Goal: Task Accomplishment & Management: Manage account settings

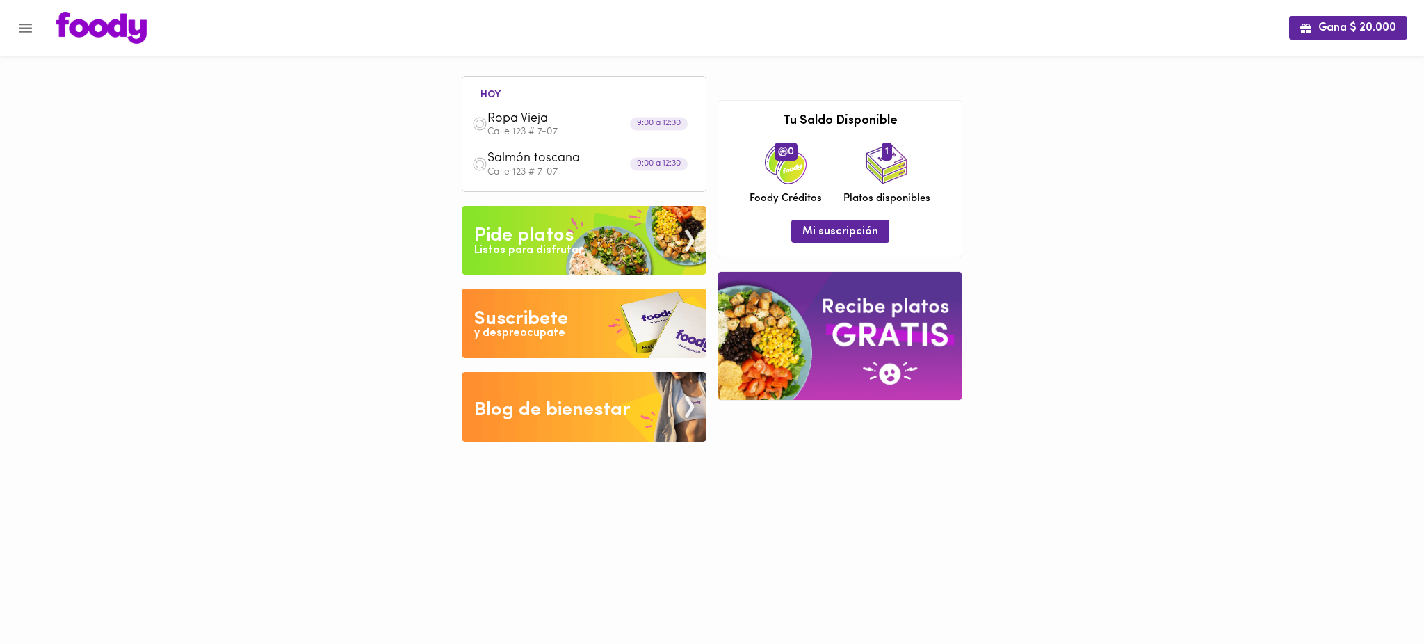
click at [535, 118] on span "Ropa Vieja" at bounding box center [567, 119] width 160 height 16
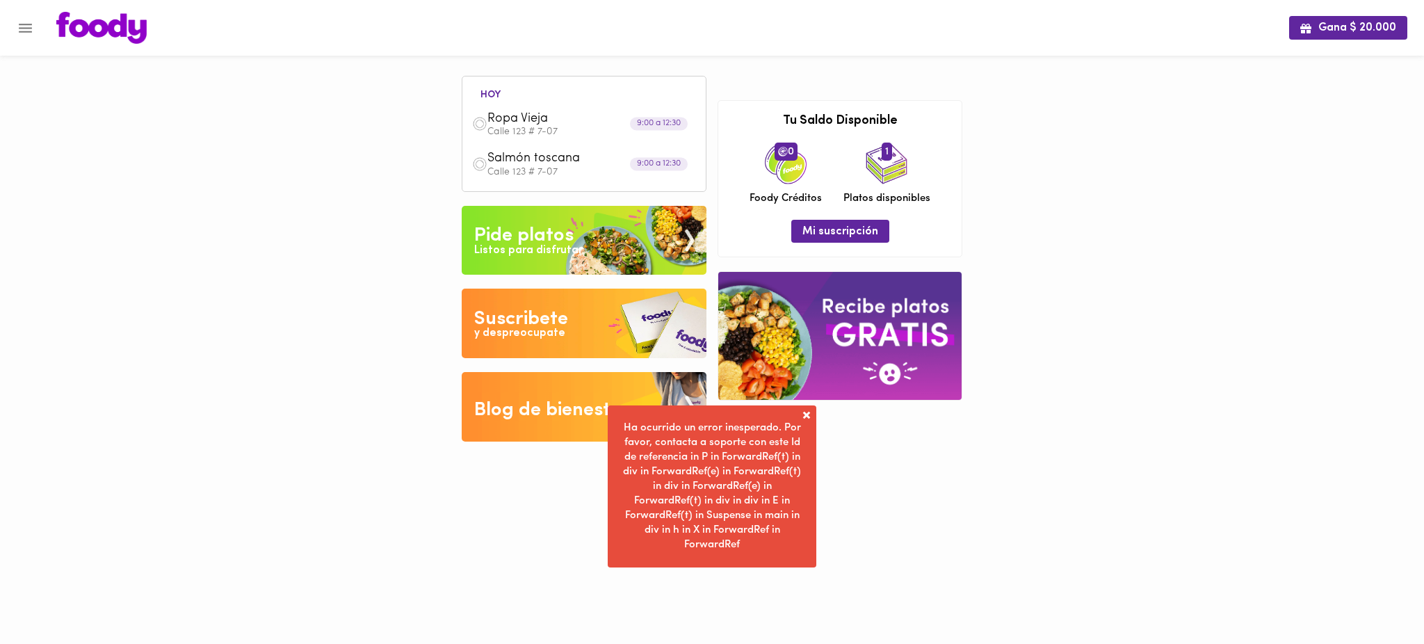
click at [806, 415] on span at bounding box center [806, 415] width 14 height 14
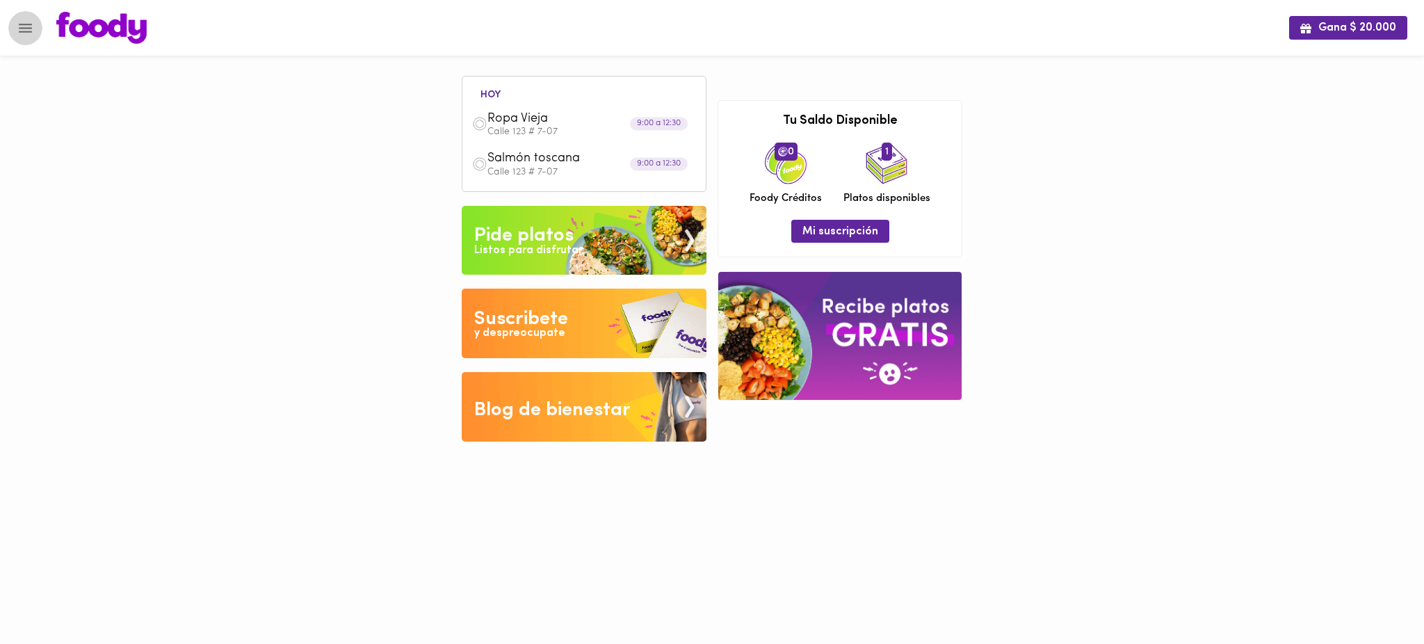
click at [19, 29] on icon "Menu" at bounding box center [25, 27] width 17 height 17
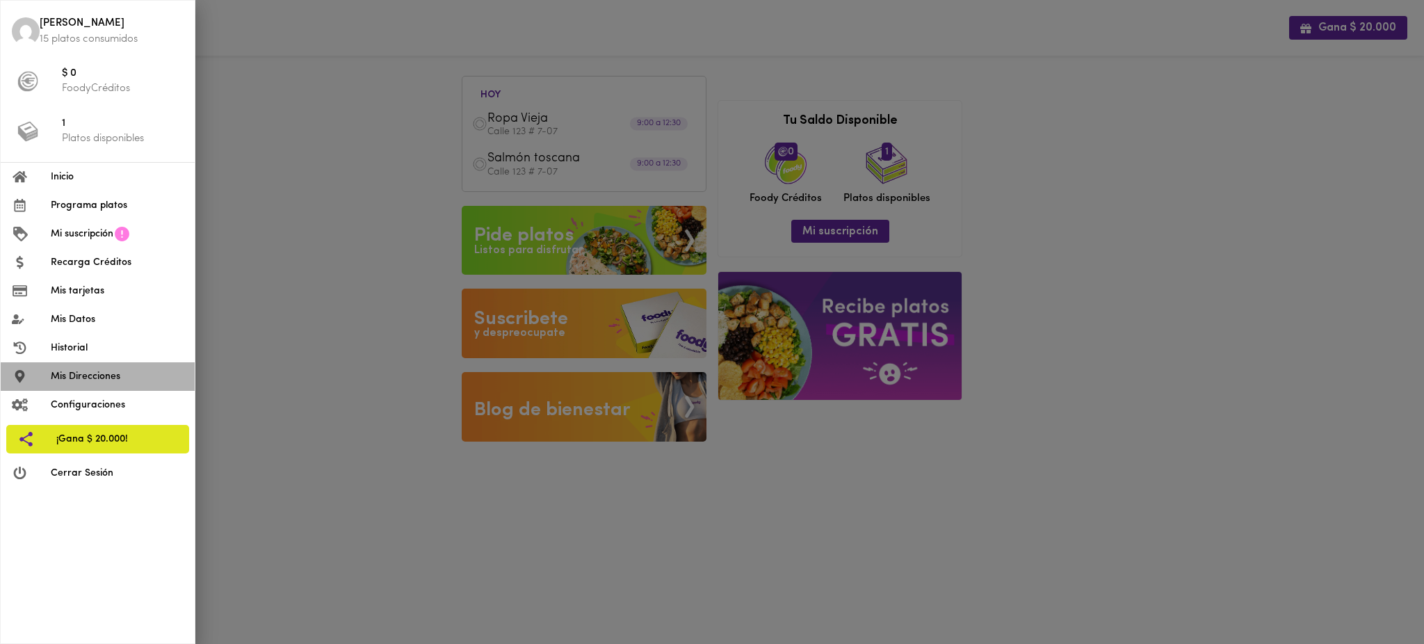
click at [104, 374] on span "Mis Direcciones" at bounding box center [117, 376] width 133 height 15
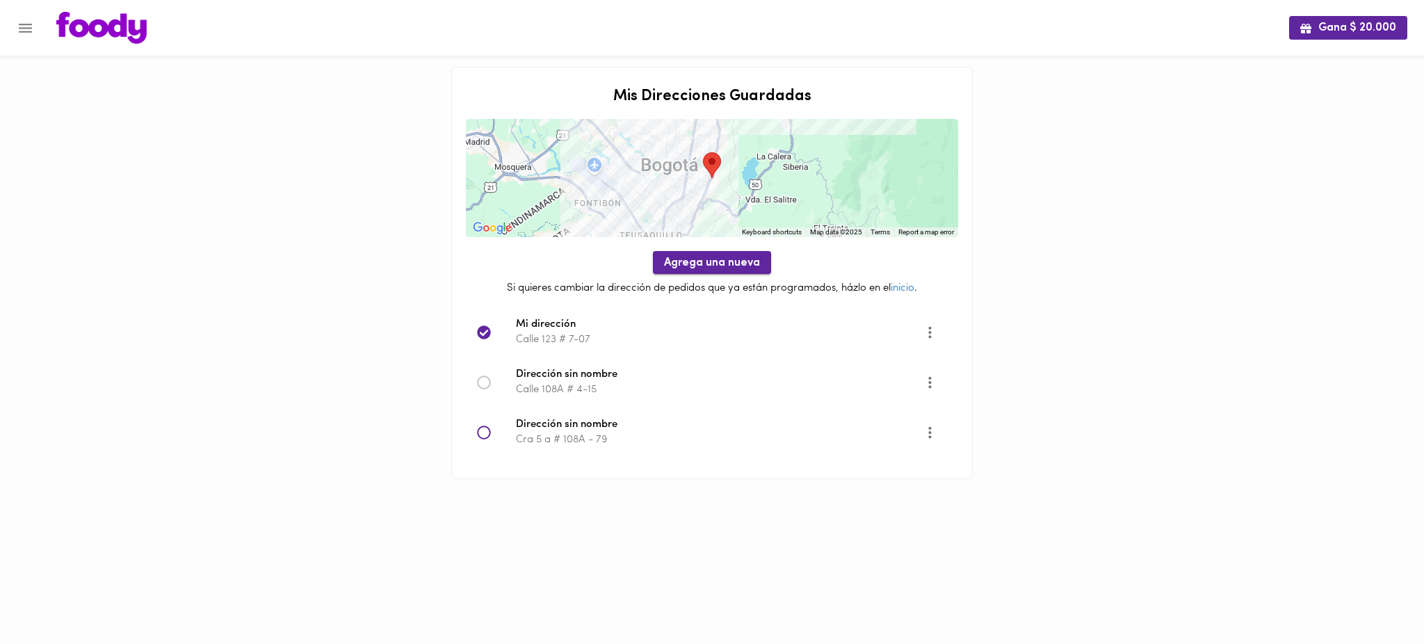
click at [688, 265] on span "Agrega una nueva" at bounding box center [712, 263] width 96 height 13
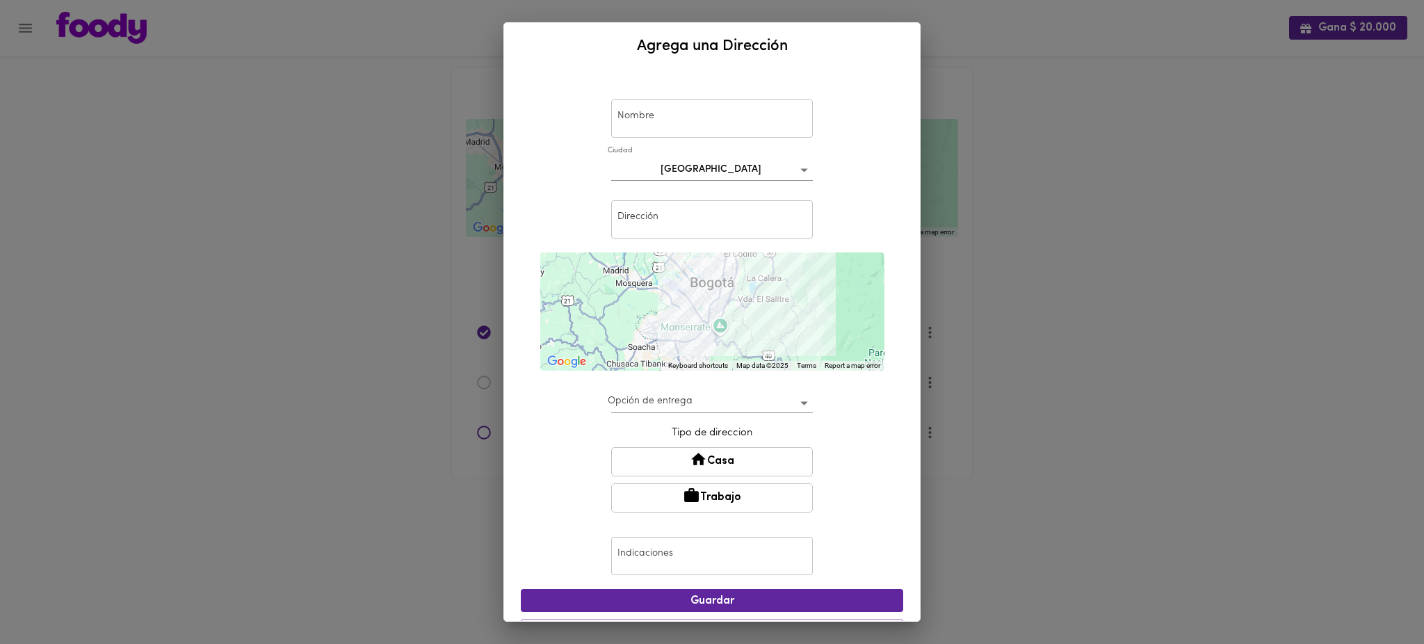
click at [686, 229] on input "text" at bounding box center [712, 219] width 202 height 38
click at [875, 298] on div "Nombre Nombre [GEOGRAPHIC_DATA] bogota Dirección cra 2 # 110 - 30 Dirección ← M…" at bounding box center [712, 363] width 382 height 576
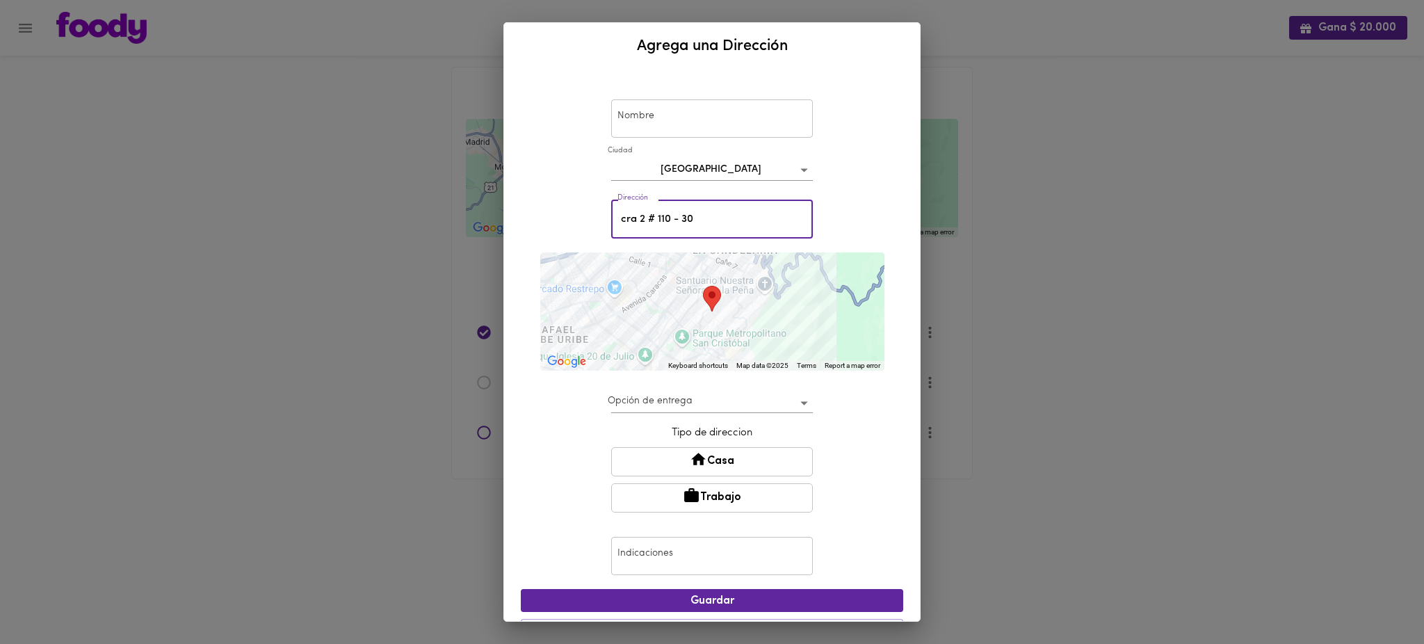
click at [636, 216] on input "cra 2 # 110 - 30" at bounding box center [712, 219] width 202 height 38
click at [886, 300] on div "Nombre Nombre [GEOGRAPHIC_DATA] bogota Dirección cra segunda # 110 - 30 Direcci…" at bounding box center [712, 363] width 382 height 576
click at [685, 218] on input "cra segunda # 110 - 30" at bounding box center [712, 219] width 202 height 38
click at [685, 218] on input "Calle 110 - 30" at bounding box center [712, 219] width 202 height 38
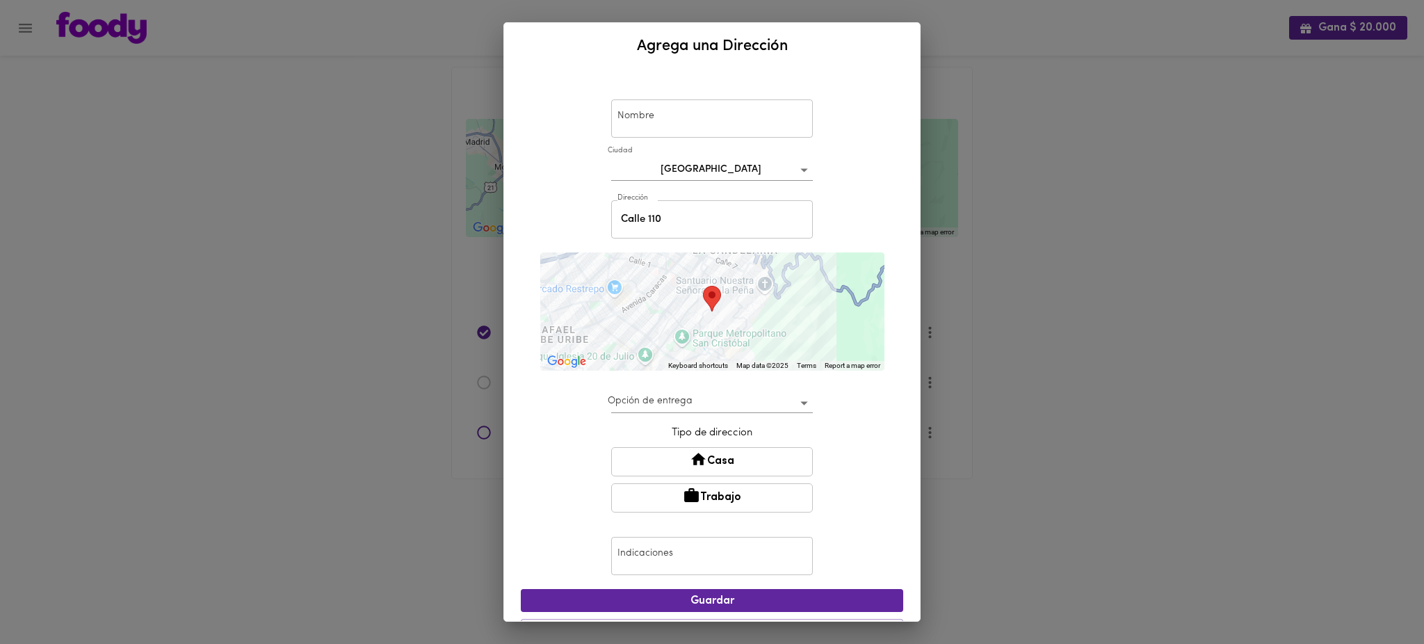
click at [888, 302] on div "Nombre Nombre [GEOGRAPHIC_DATA] bogota Dirección Calle 110 Dirección ← Move lef…" at bounding box center [712, 363] width 382 height 576
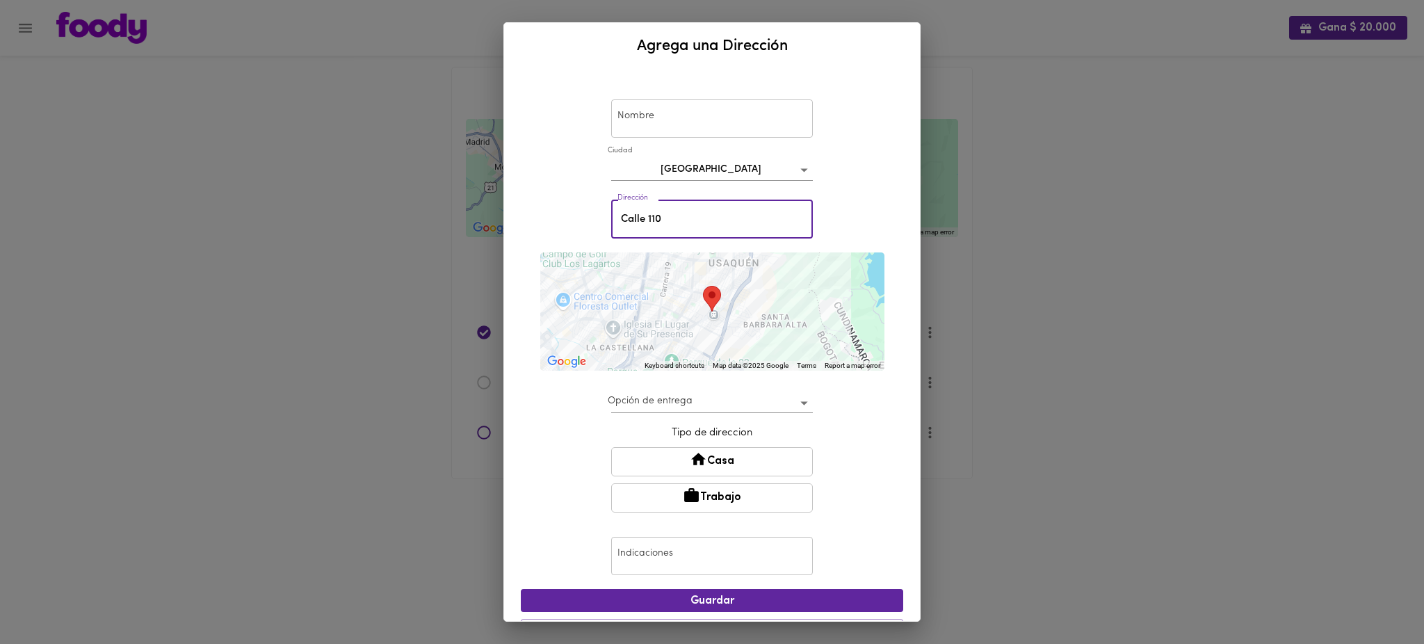
click at [664, 212] on input "Calle 110" at bounding box center [712, 219] width 202 height 38
type input "Calle 110 # 2 - 30"
click at [892, 288] on div "Nombre Nombre [GEOGRAPHIC_DATA] bogota Dirección [STREET_ADDRESS] - 30 Direcció…" at bounding box center [712, 345] width 416 height 551
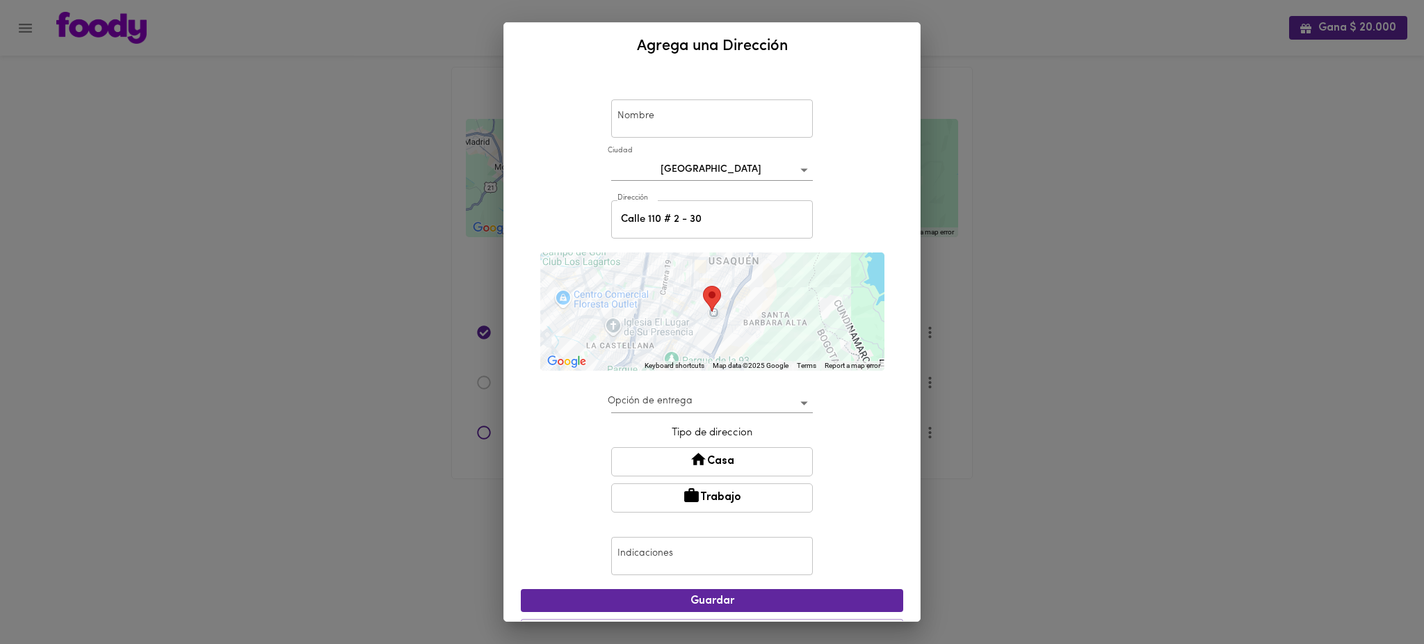
click at [975, 30] on div "Agrega una Dirección Nombre Nombre [GEOGRAPHIC_DATA] Dirección [STREET_ADDRESS]…" at bounding box center [712, 322] width 1424 height 644
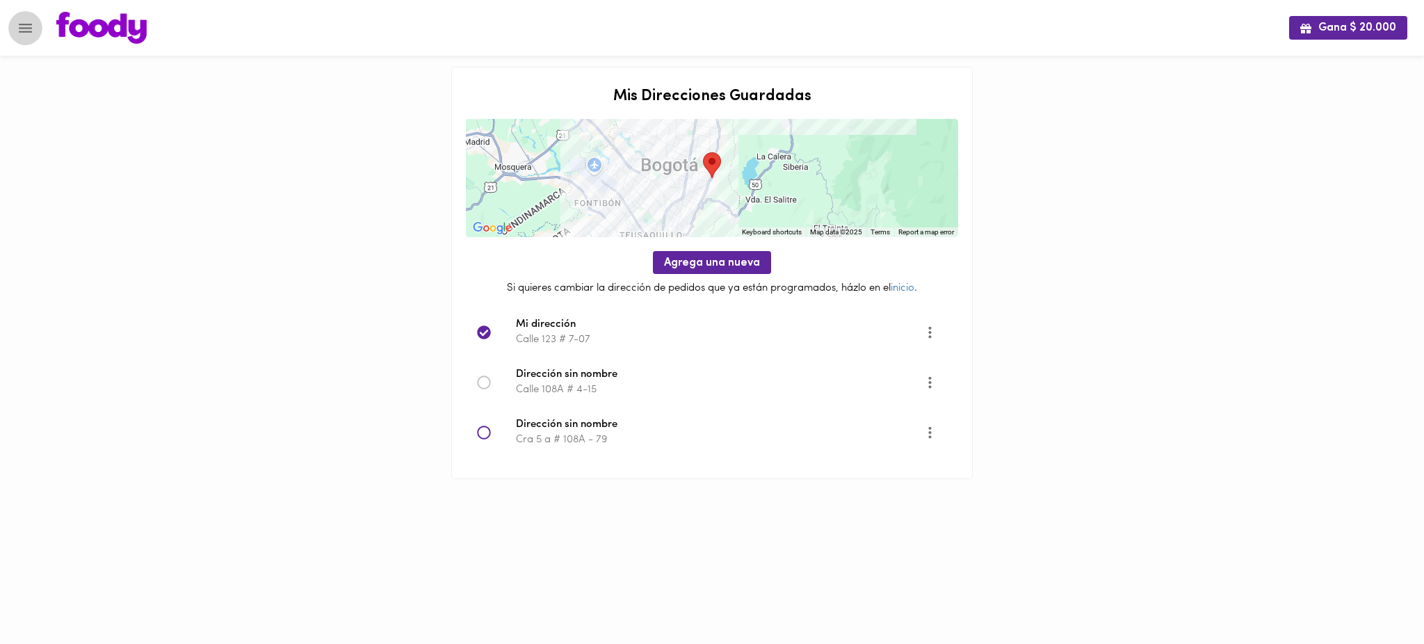
click at [24, 31] on icon "Menu" at bounding box center [25, 28] width 13 height 9
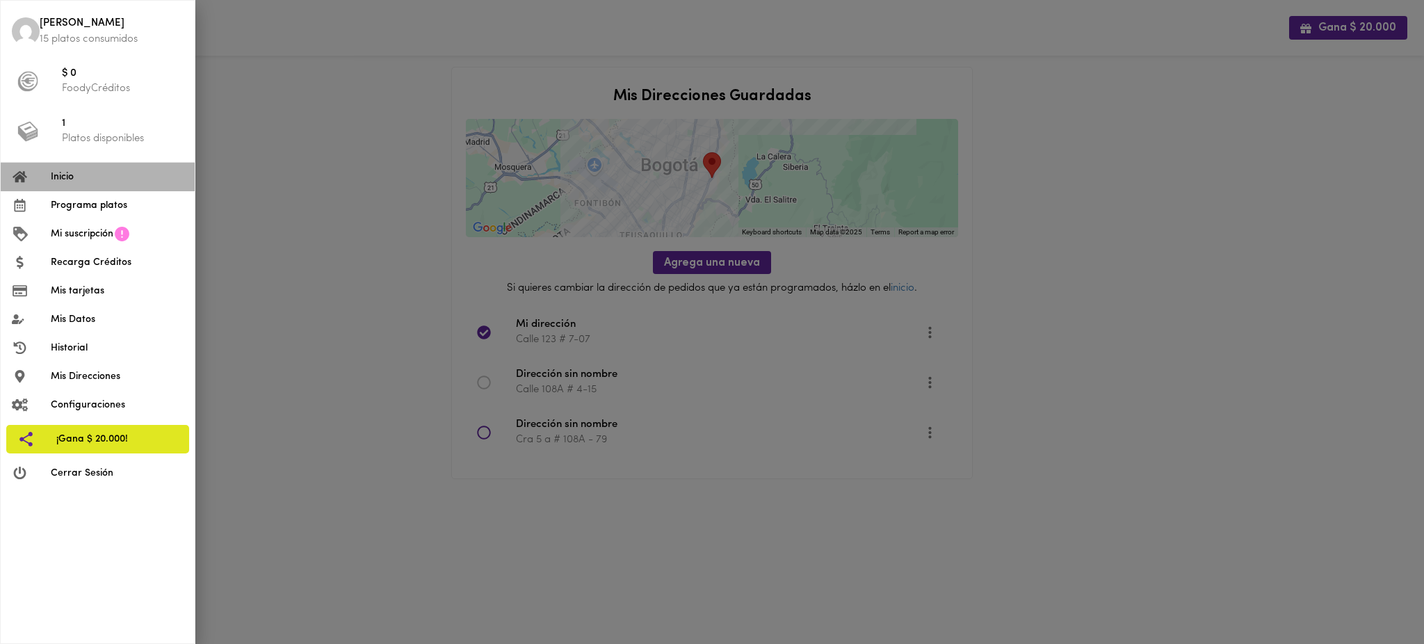
click at [65, 177] on span "Inicio" at bounding box center [117, 177] width 133 height 15
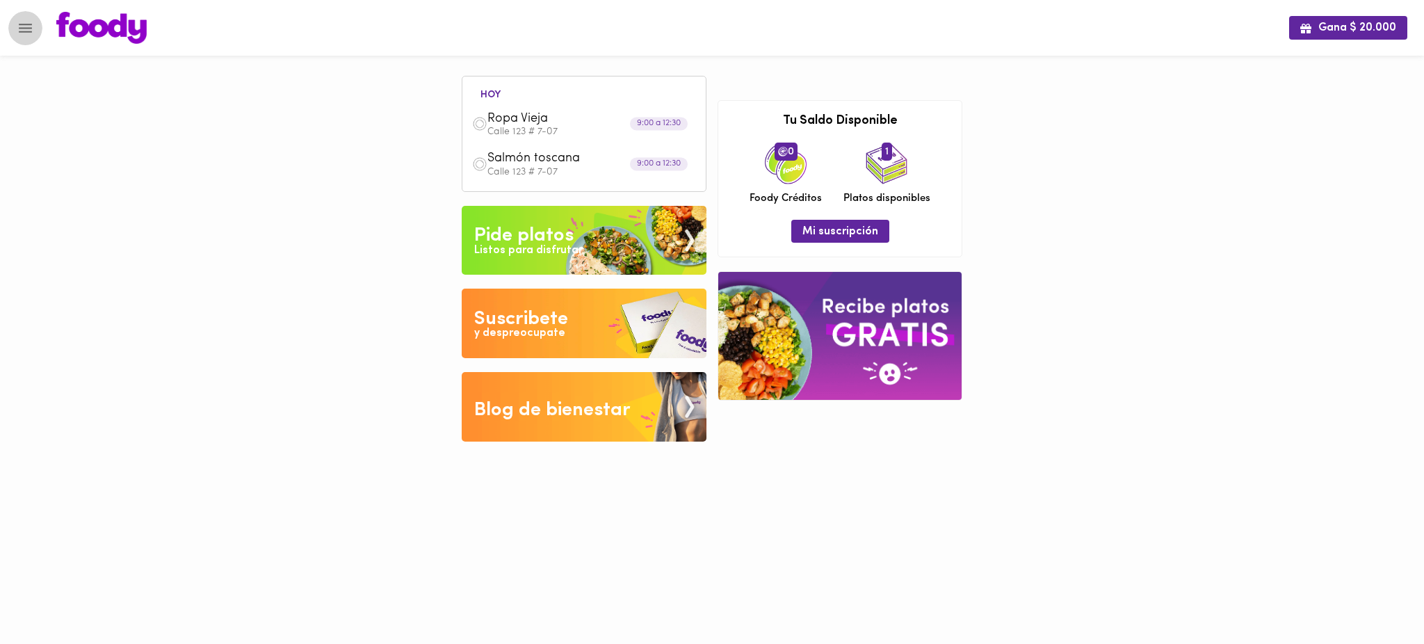
click at [29, 30] on icon "Menu" at bounding box center [25, 27] width 17 height 17
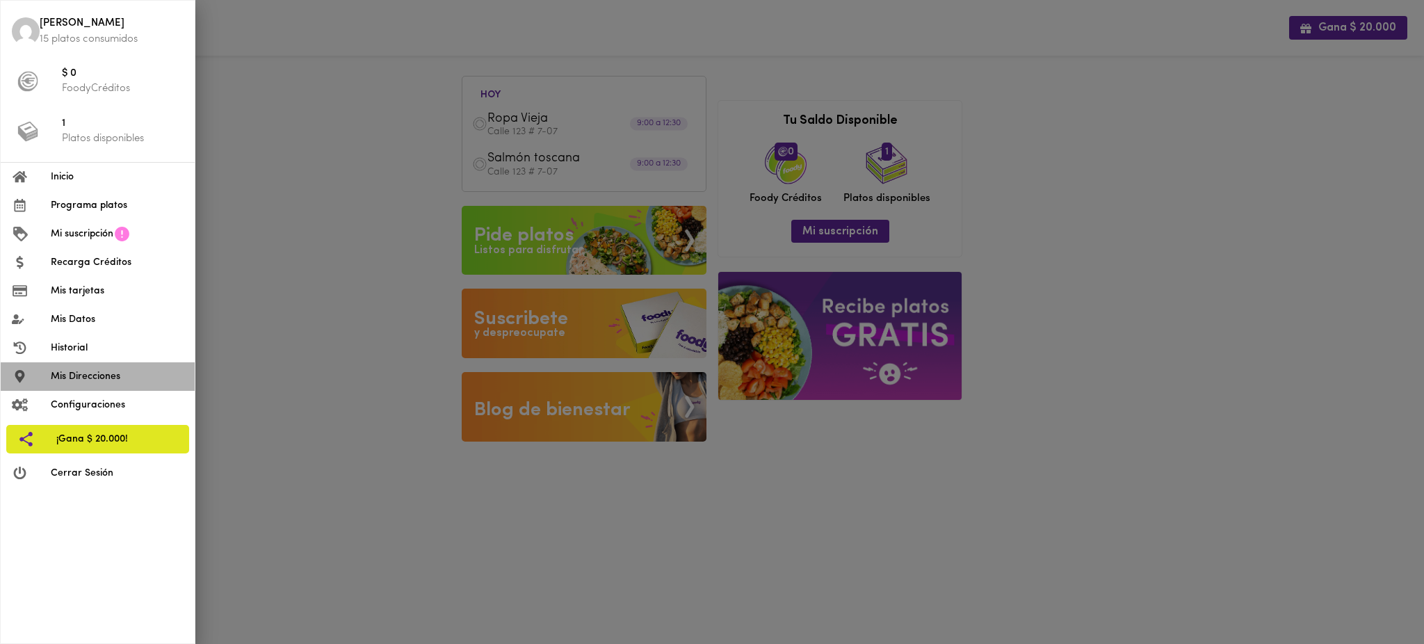
click at [88, 378] on span "Mis Direcciones" at bounding box center [117, 376] width 133 height 15
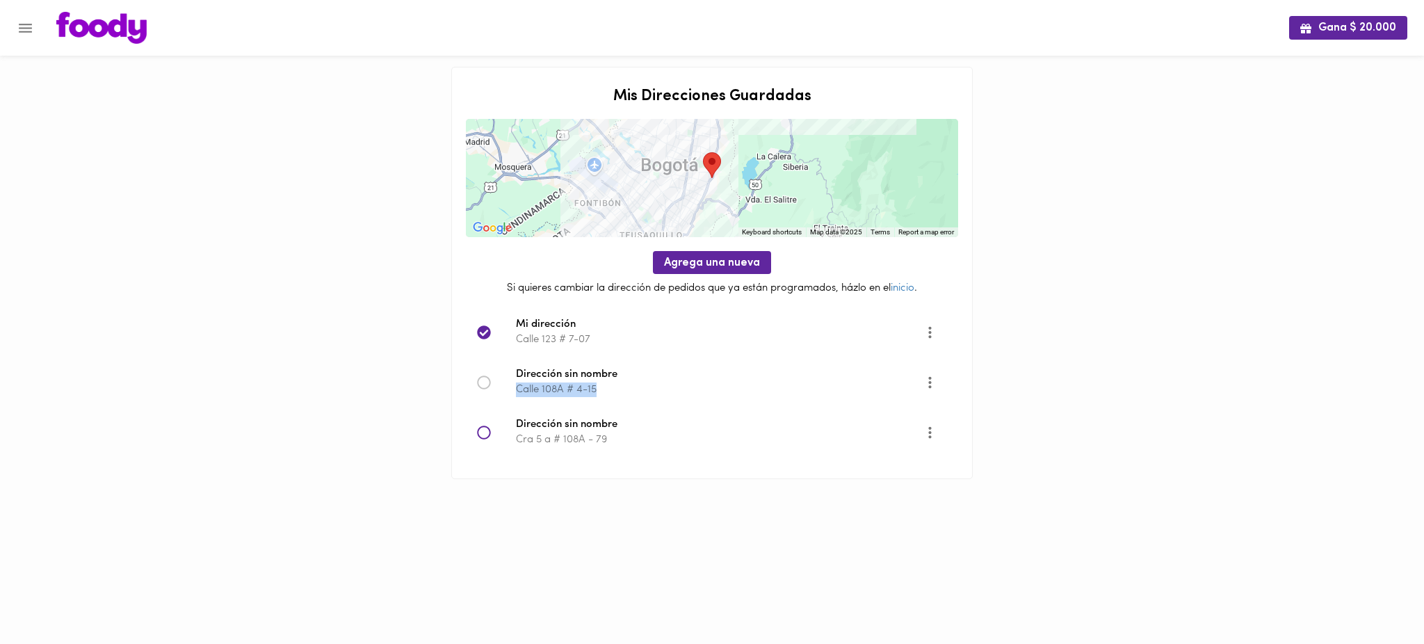
drag, startPoint x: 601, startPoint y: 388, endPoint x: 517, endPoint y: 394, distance: 85.0
click at [517, 394] on p "Calle 108A # 4-15" at bounding box center [720, 389] width 409 height 15
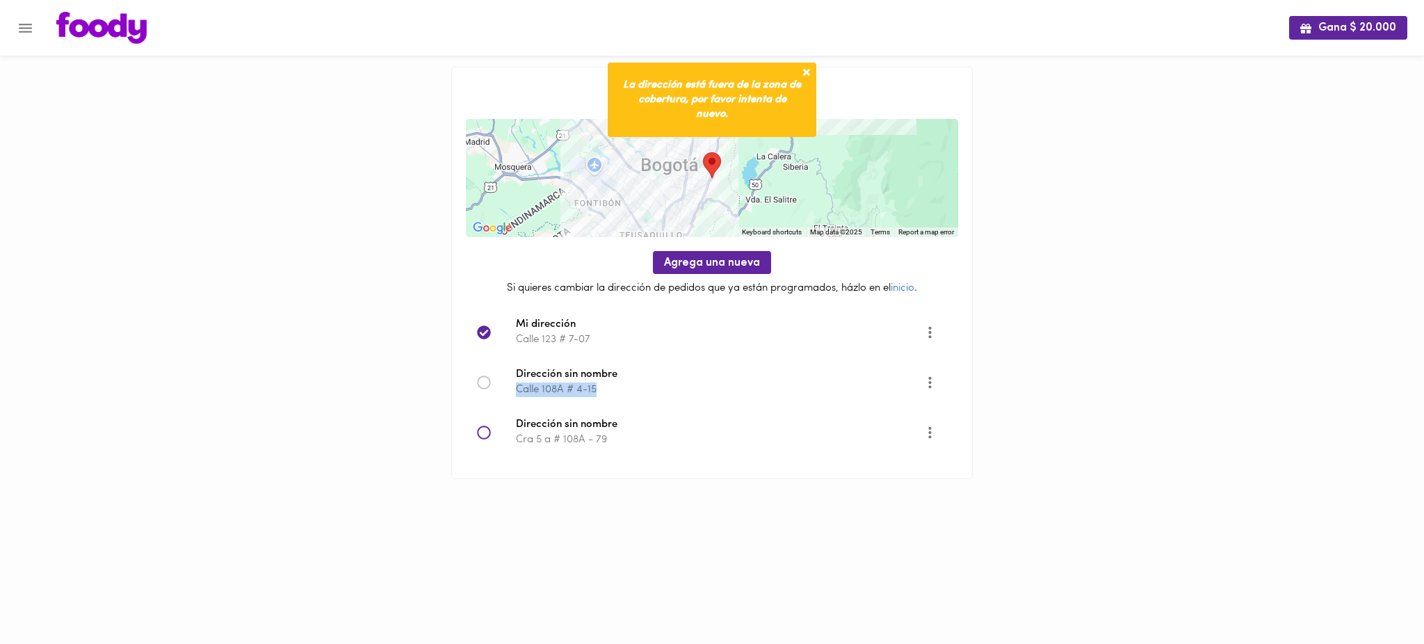
copy p "Calle 108A # 4-15"
click at [927, 333] on icon "Opciones" at bounding box center [929, 331] width 17 height 17
click at [938, 333] on li "Editar" at bounding box center [938, 332] width 50 height 23
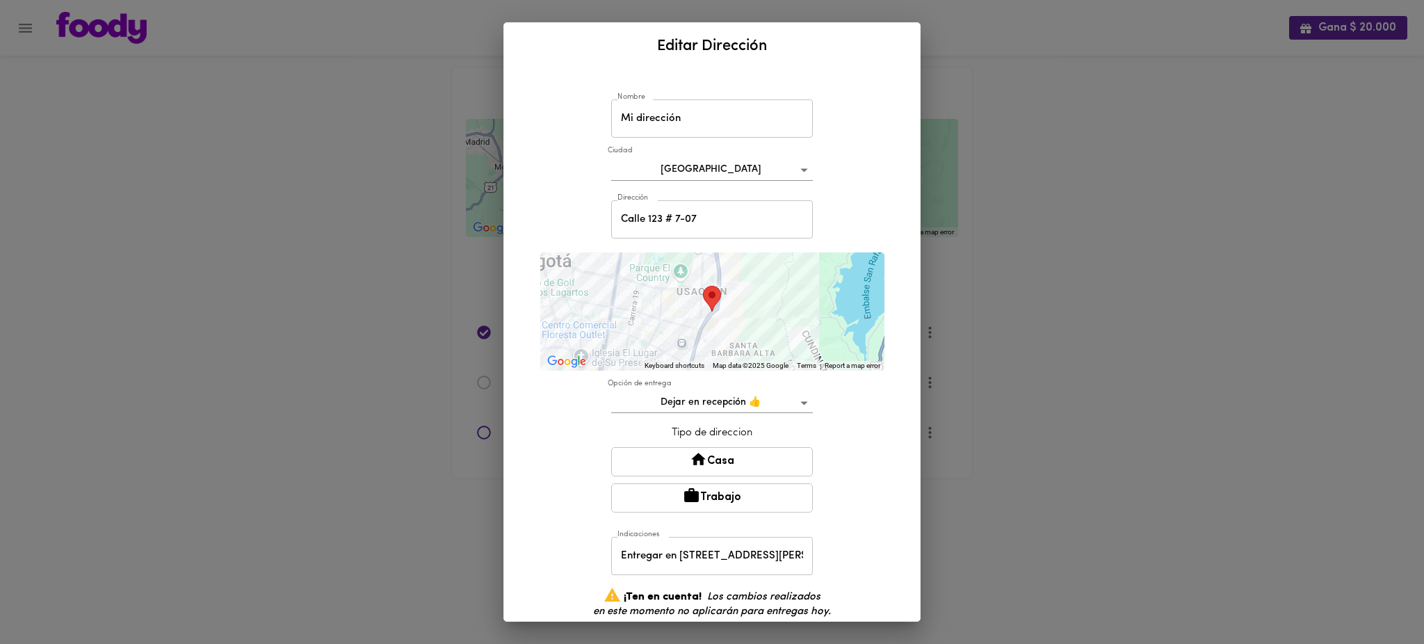
click at [1025, 339] on div "Editar Dirección Nombre Mi dirección [GEOGRAPHIC_DATA] Dirección [STREET_ADDRES…" at bounding box center [712, 322] width 1424 height 644
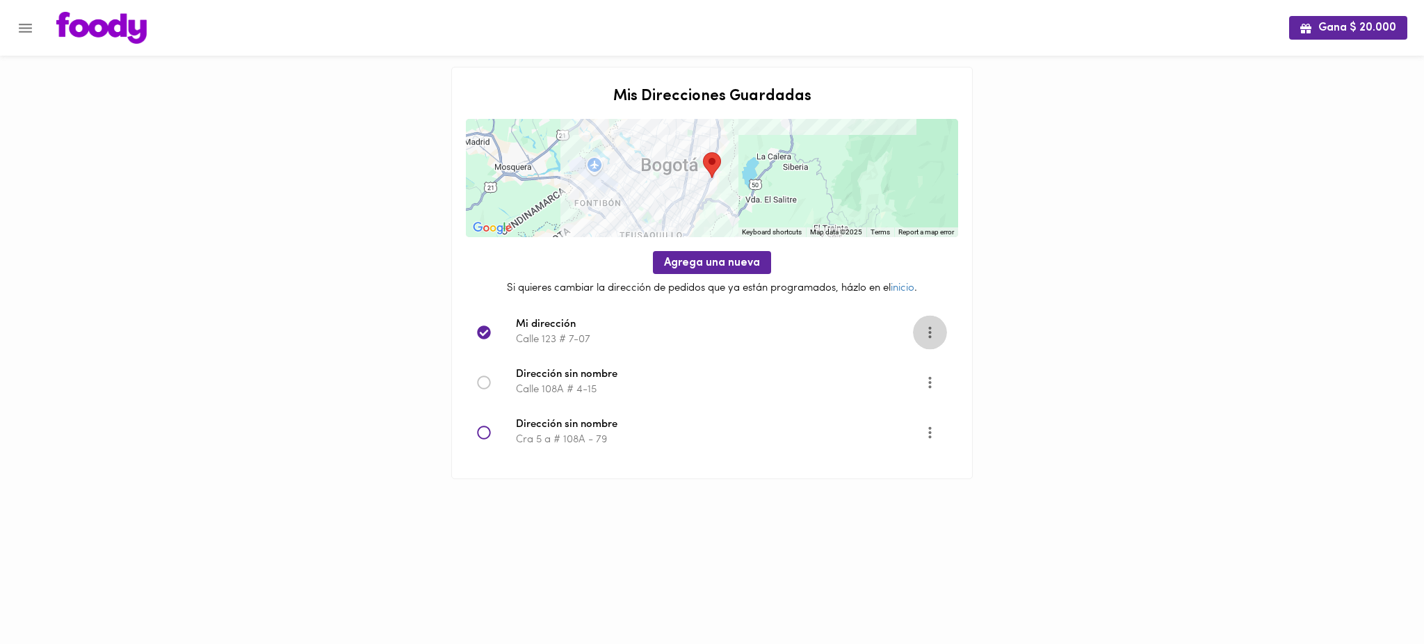
click at [932, 331] on icon "Opciones" at bounding box center [929, 331] width 17 height 17
click at [941, 333] on li "Editar" at bounding box center [938, 332] width 50 height 23
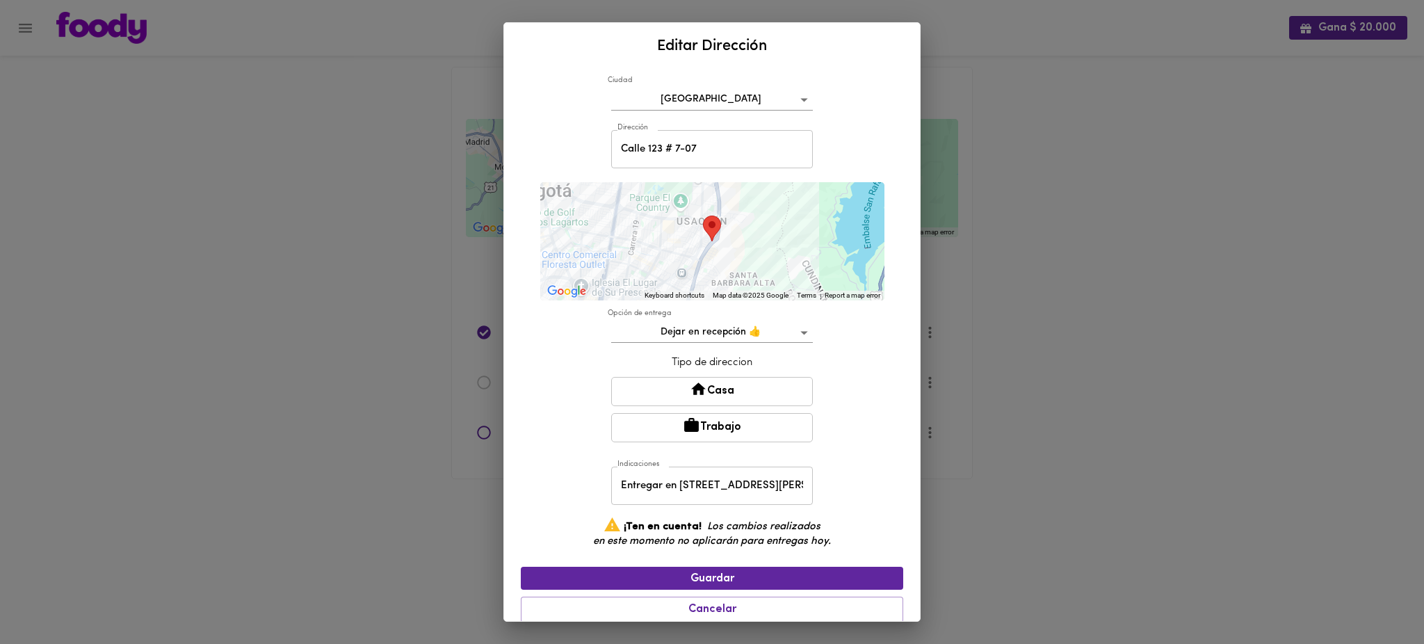
scroll to position [82, 0]
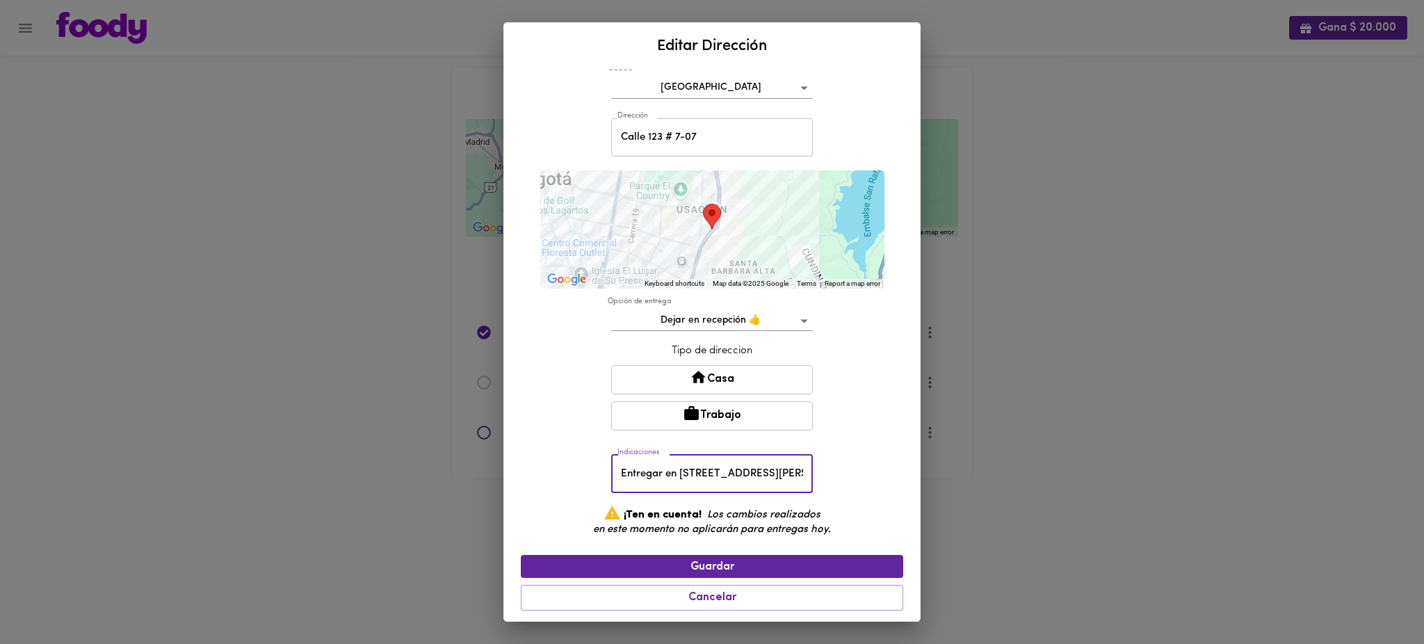
click at [745, 475] on input "Entregar en [STREET_ADDRESS][PERSON_NAME] Oriental" at bounding box center [712, 474] width 202 height 38
click at [1052, 361] on div "Editar Dirección Nombre Mi dirección [GEOGRAPHIC_DATA] Dirección [STREET_ADDRES…" at bounding box center [712, 322] width 1424 height 644
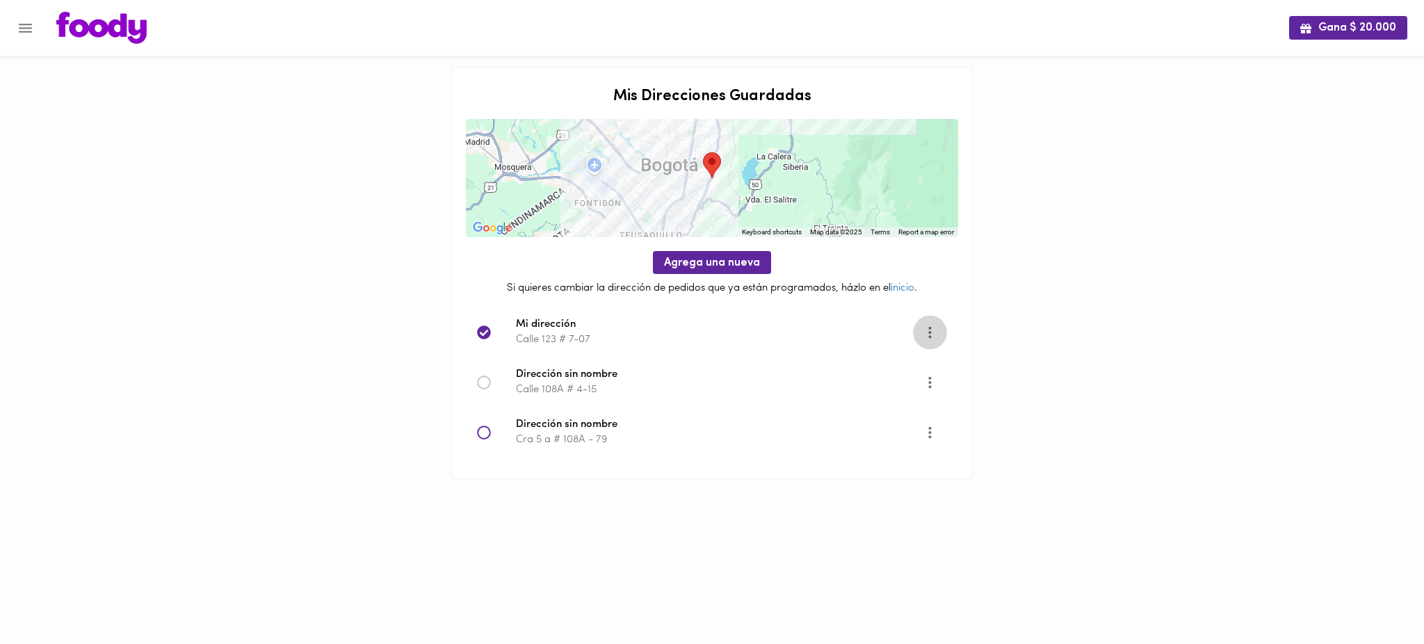
click at [928, 332] on icon "Opciones" at bounding box center [929, 332] width 3 height 12
click at [926, 335] on li "Editar" at bounding box center [938, 332] width 50 height 23
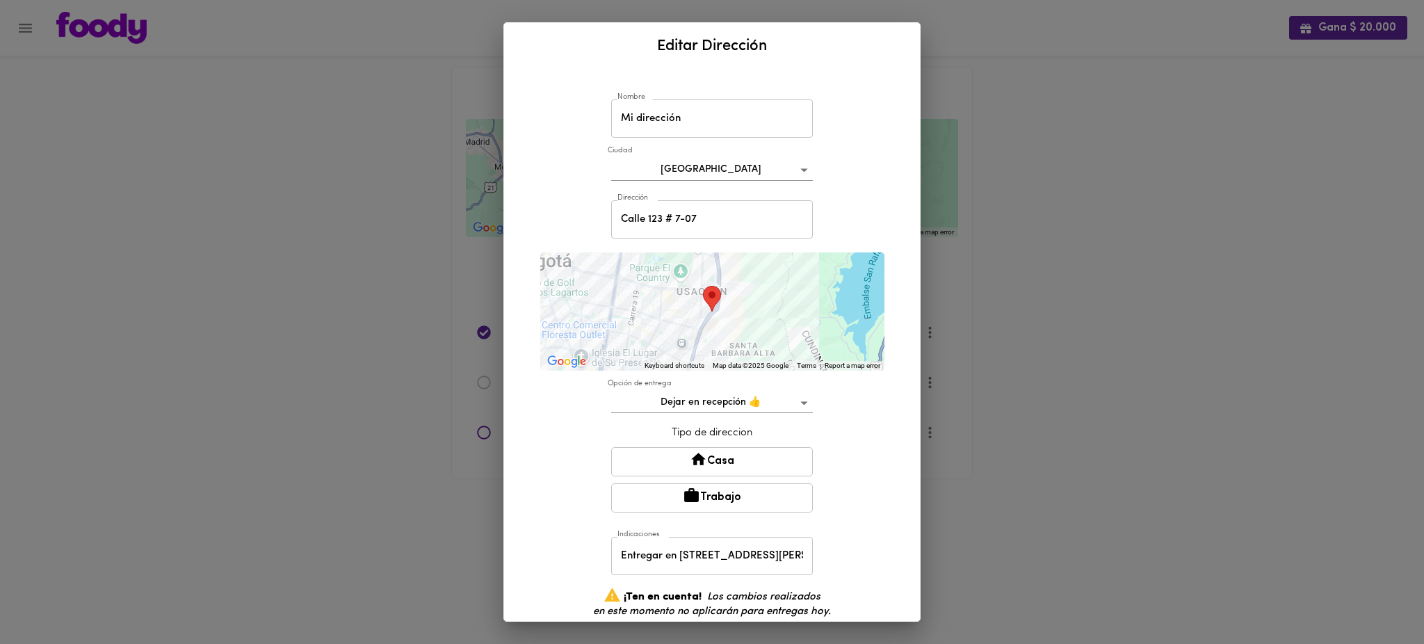
click at [973, 271] on div "Editar Dirección Nombre Mi dirección [GEOGRAPHIC_DATA] Dirección [STREET_ADDRES…" at bounding box center [712, 322] width 1424 height 644
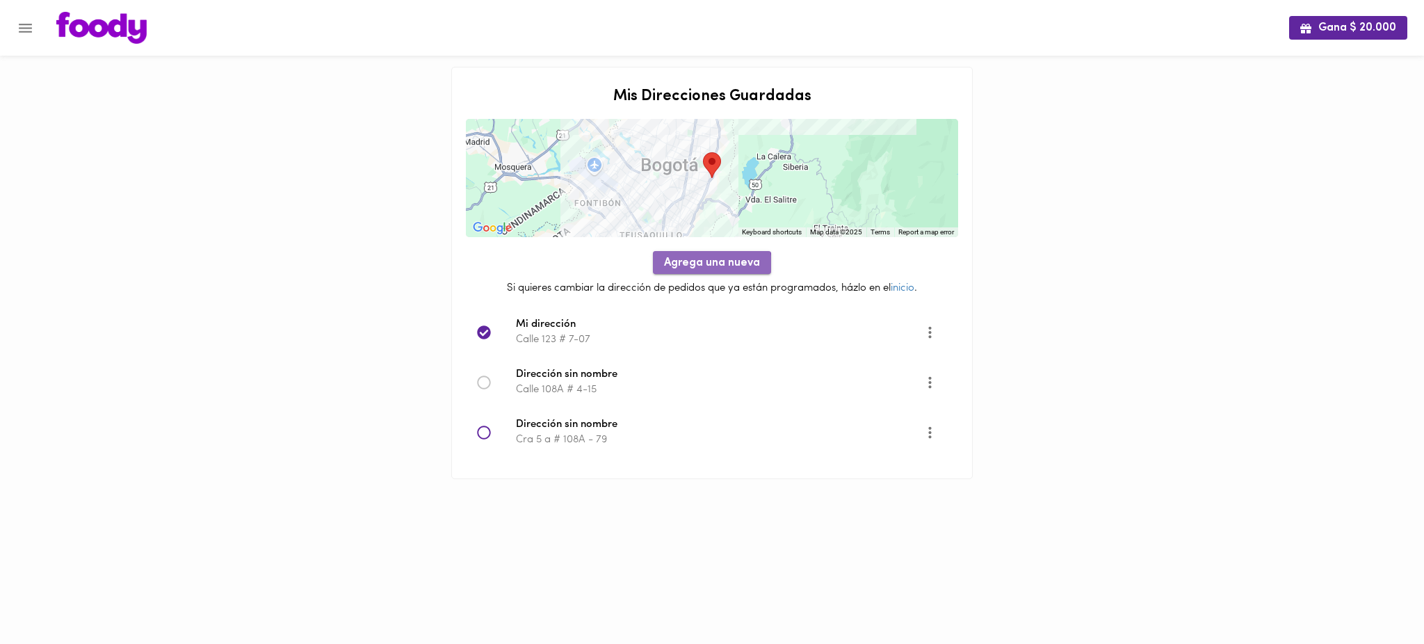
click at [708, 265] on span "Agrega una nueva" at bounding box center [712, 263] width 96 height 13
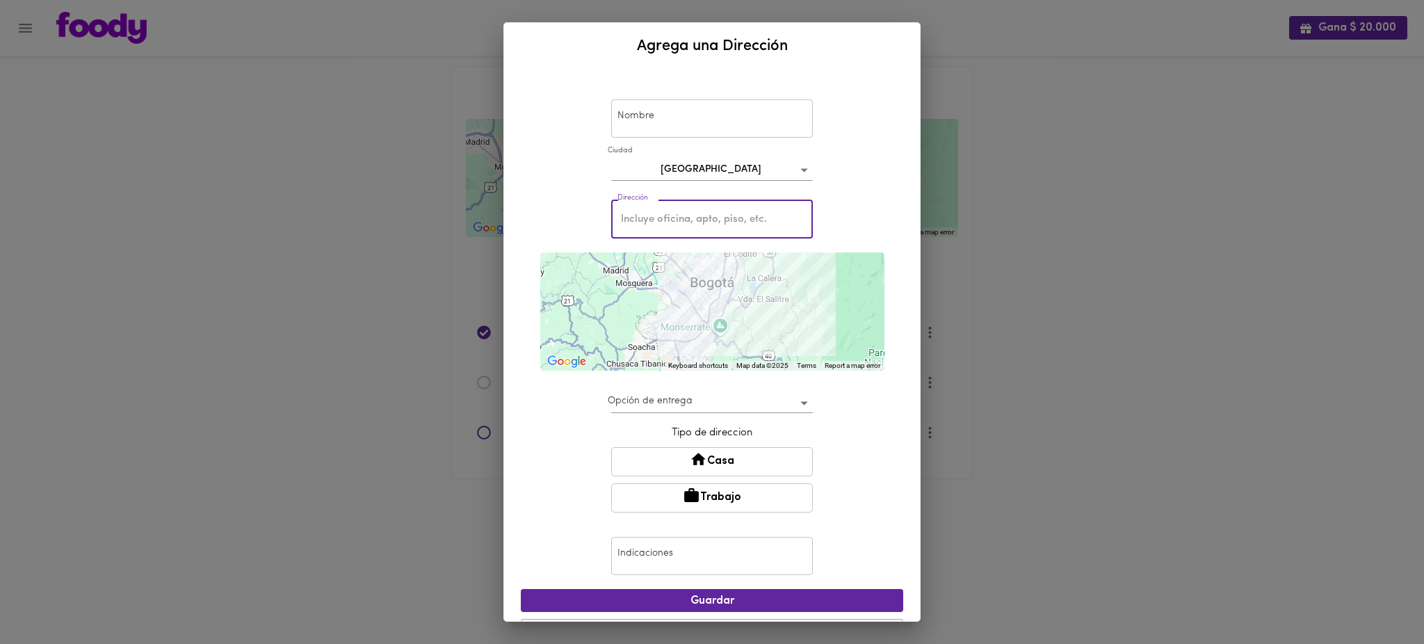
click at [705, 222] on input "text" at bounding box center [712, 219] width 202 height 38
type input "[GEOGRAPHIC_DATA]"
click at [890, 308] on div "Nombre Nombre [GEOGRAPHIC_DATA] bogota Dirección plaza imperial Dirección ← Mov…" at bounding box center [712, 345] width 416 height 551
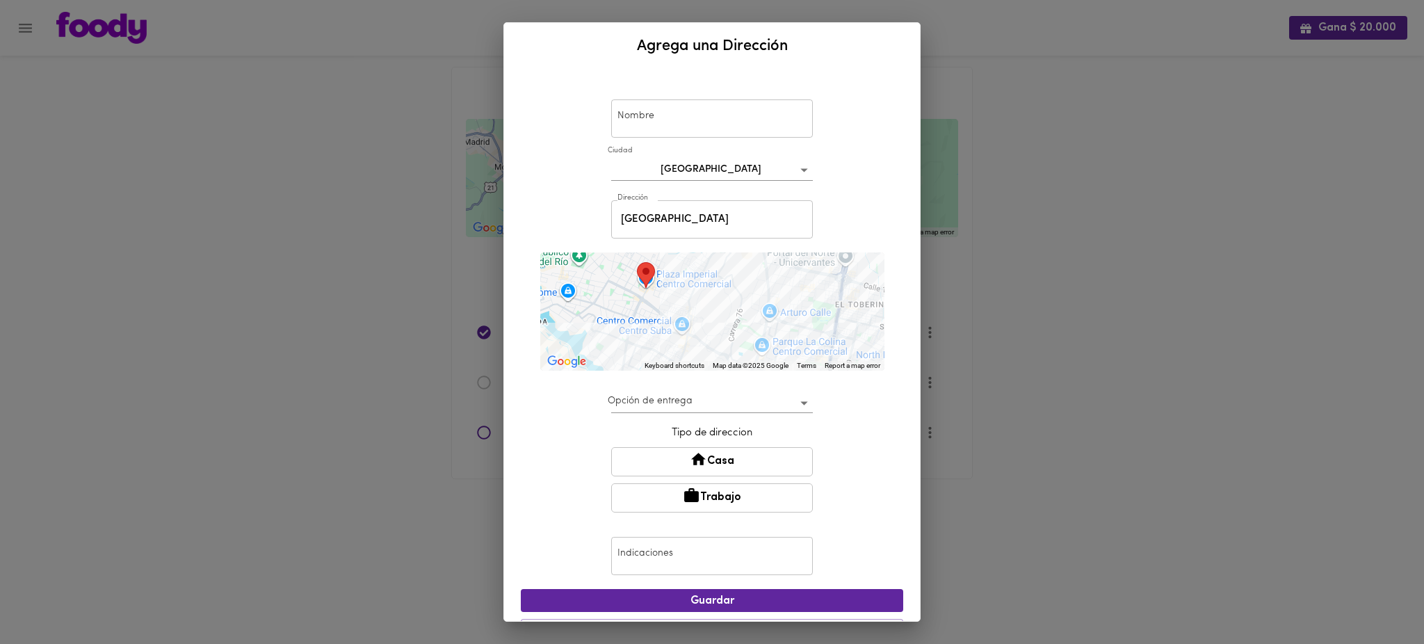
drag, startPoint x: 781, startPoint y: 318, endPoint x: 713, endPoint y: 293, distance: 72.6
click at [713, 293] on div at bounding box center [712, 311] width 344 height 118
